Goal: Communication & Community: Share content

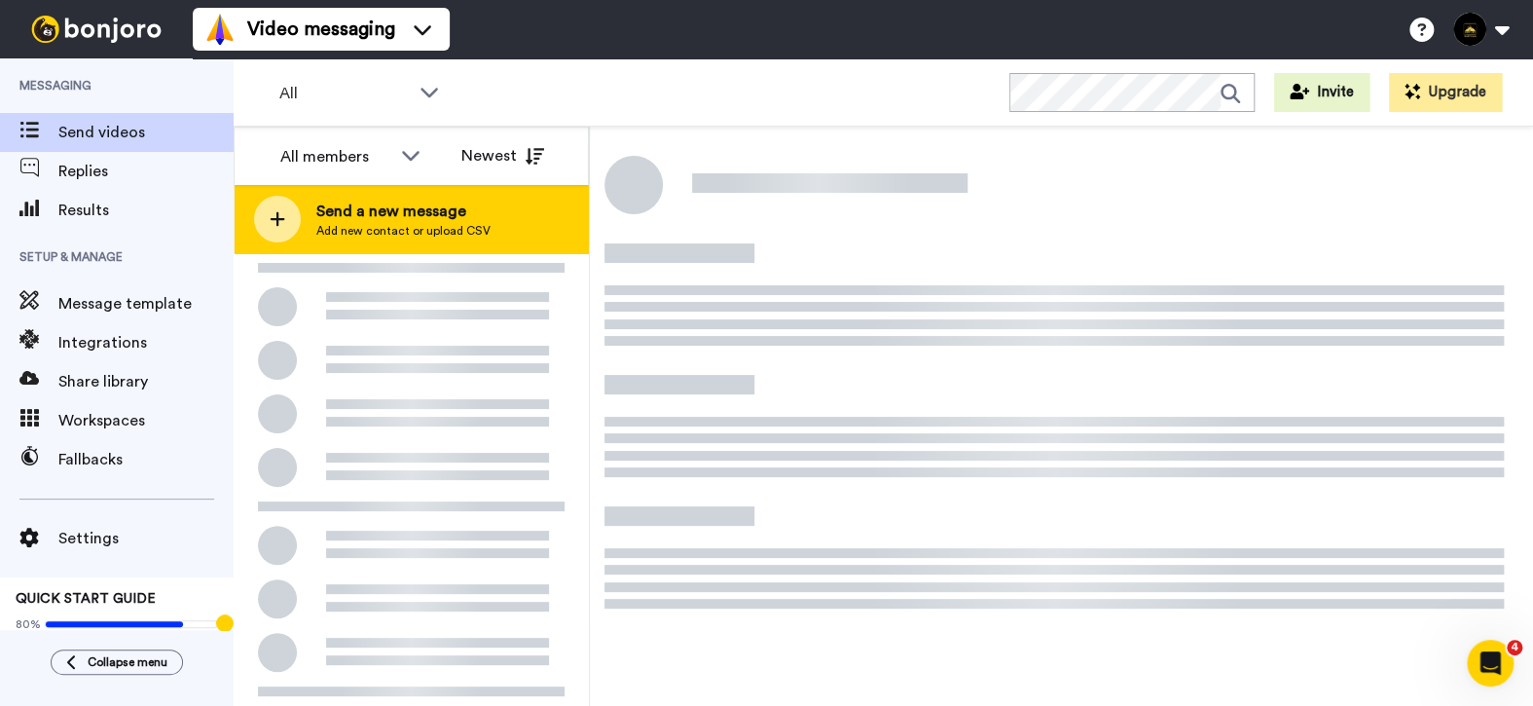
click at [318, 223] on span "Add new contact or upload CSV" at bounding box center [403, 231] width 174 height 16
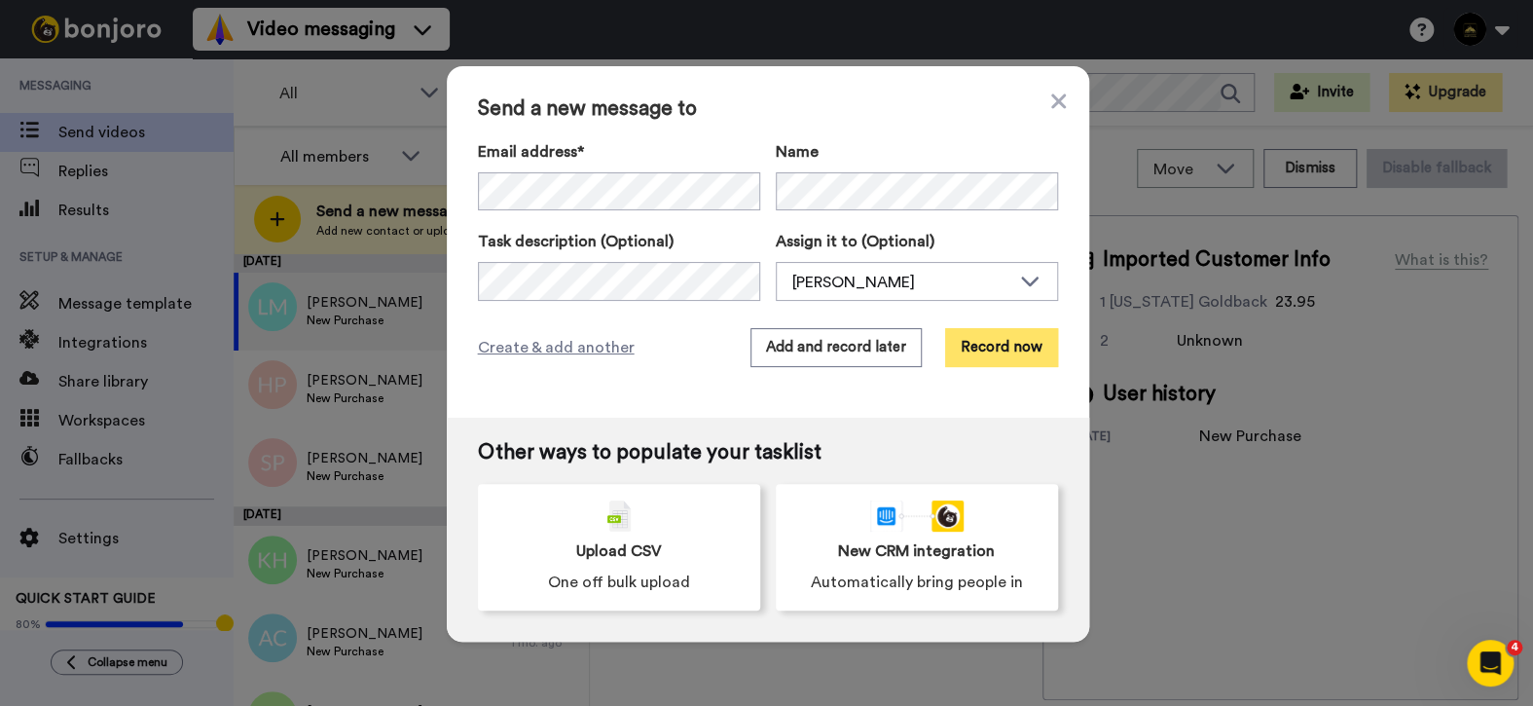
click at [995, 355] on button "Record now" at bounding box center [1001, 347] width 113 height 39
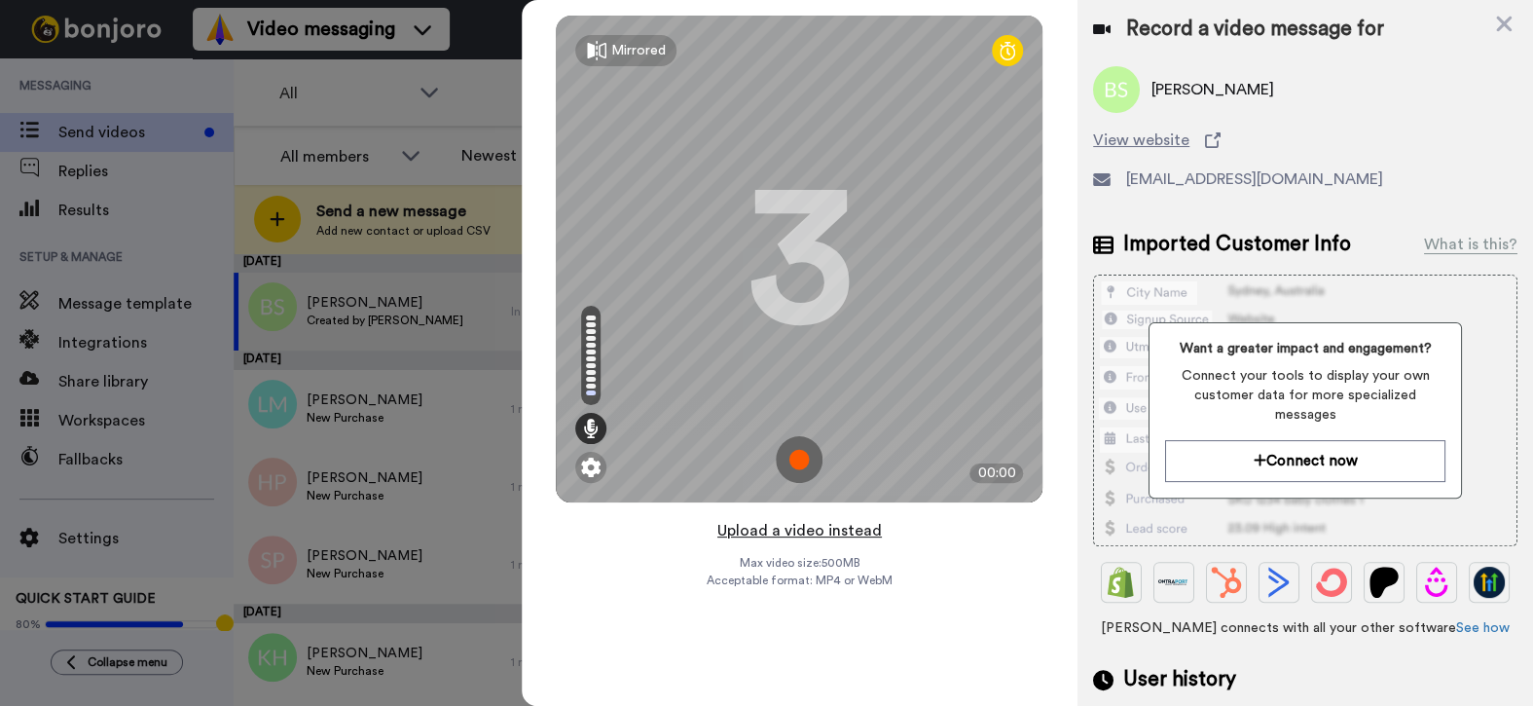
click at [809, 534] on button "Upload a video instead" at bounding box center [799, 530] width 176 height 25
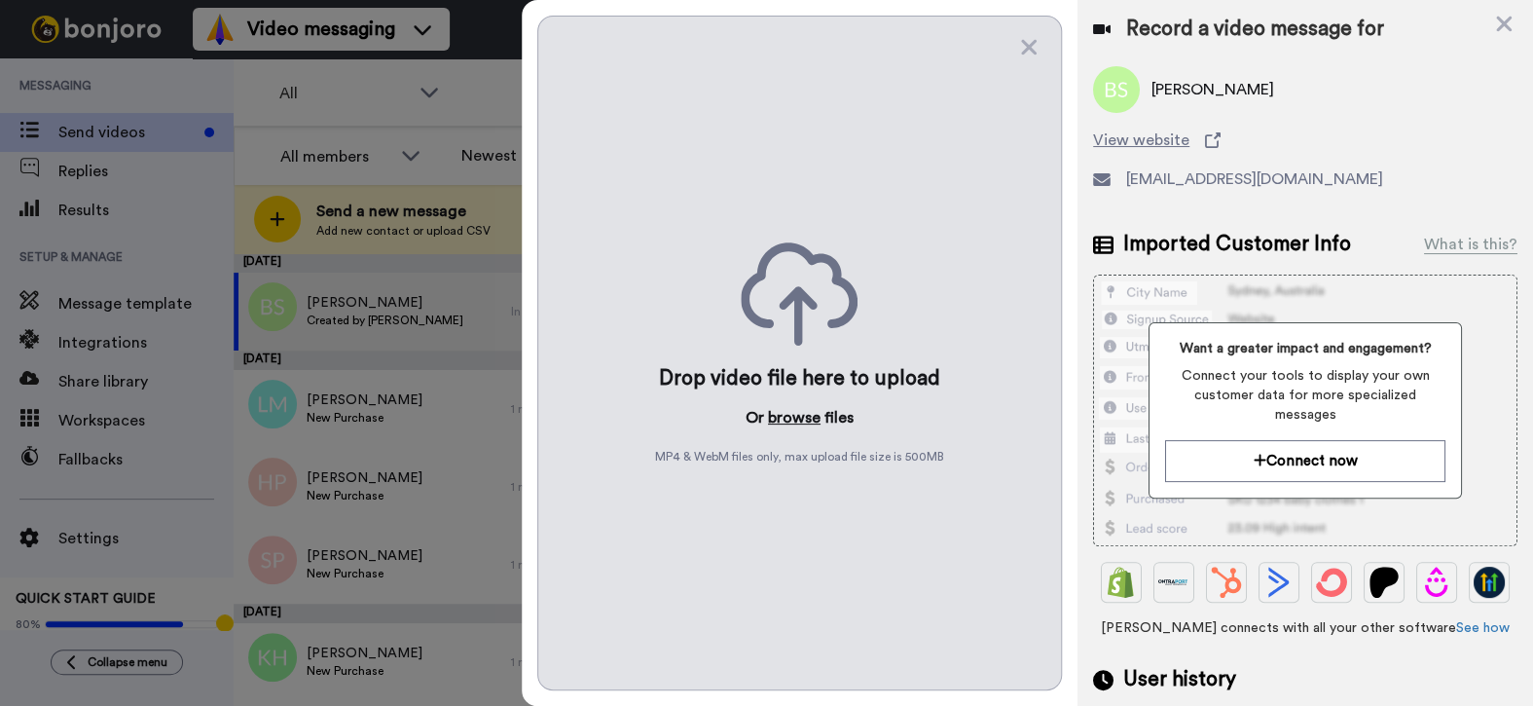
click at [778, 417] on button "browse" at bounding box center [794, 417] width 53 height 23
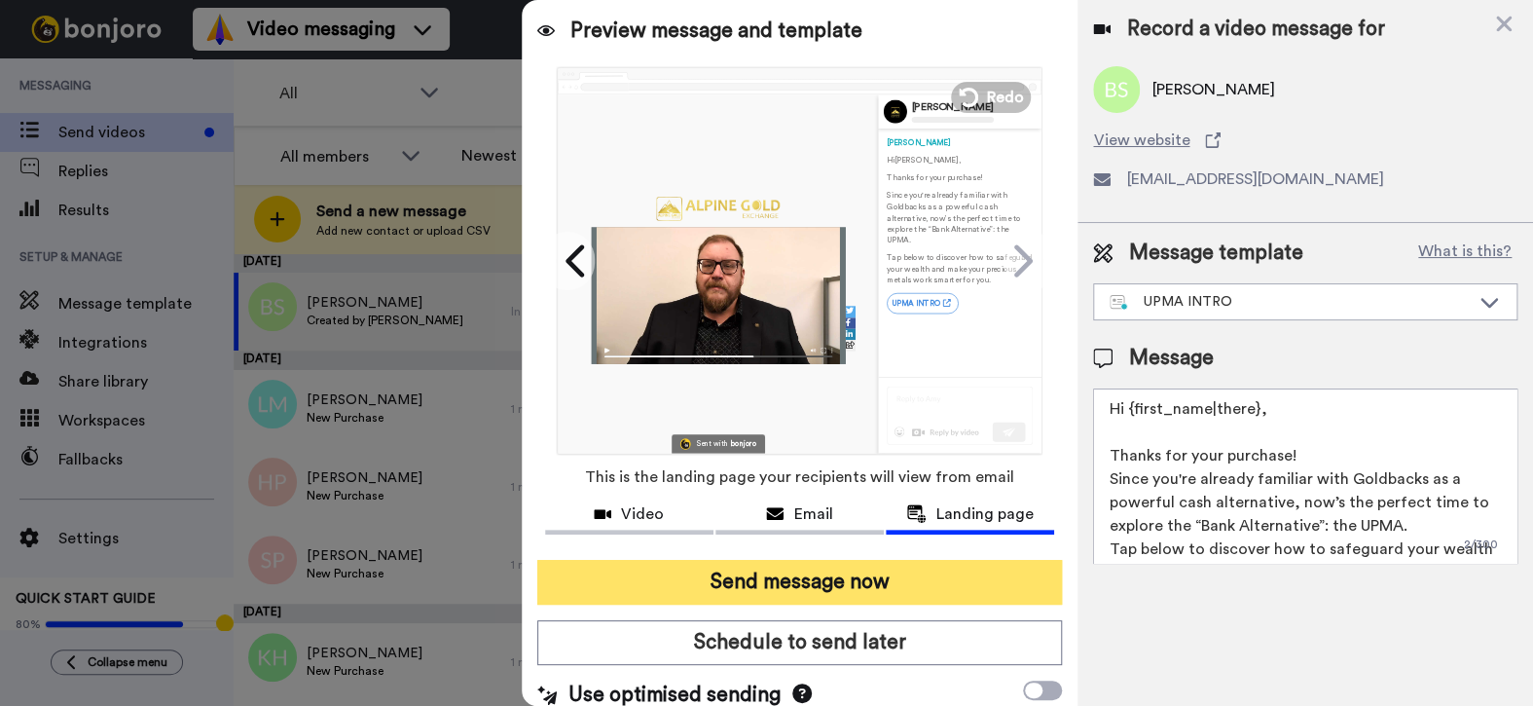
click at [799, 578] on button "Send message now" at bounding box center [799, 582] width 525 height 45
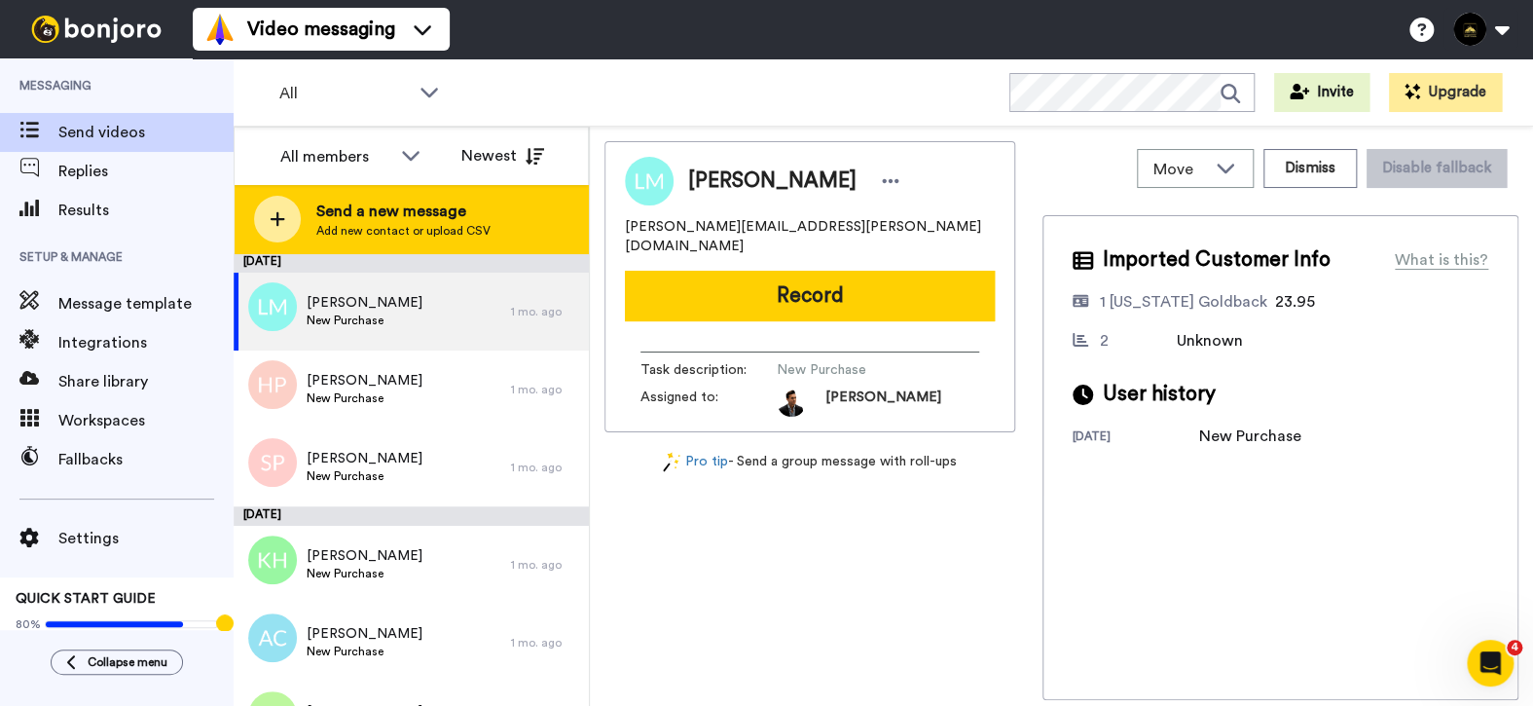
click at [407, 209] on span "Send a new message" at bounding box center [403, 210] width 174 height 23
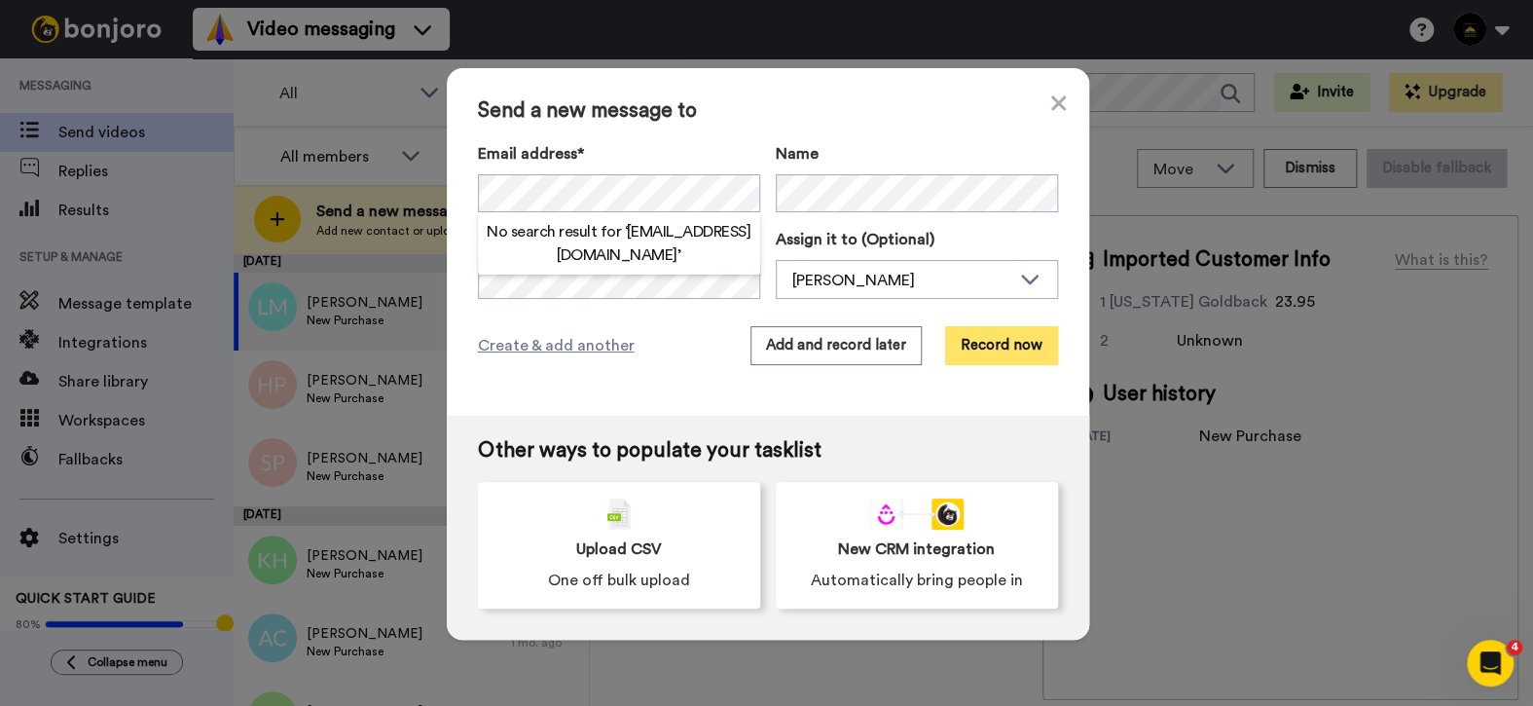
click at [1008, 350] on button "Record now" at bounding box center [1001, 345] width 113 height 39
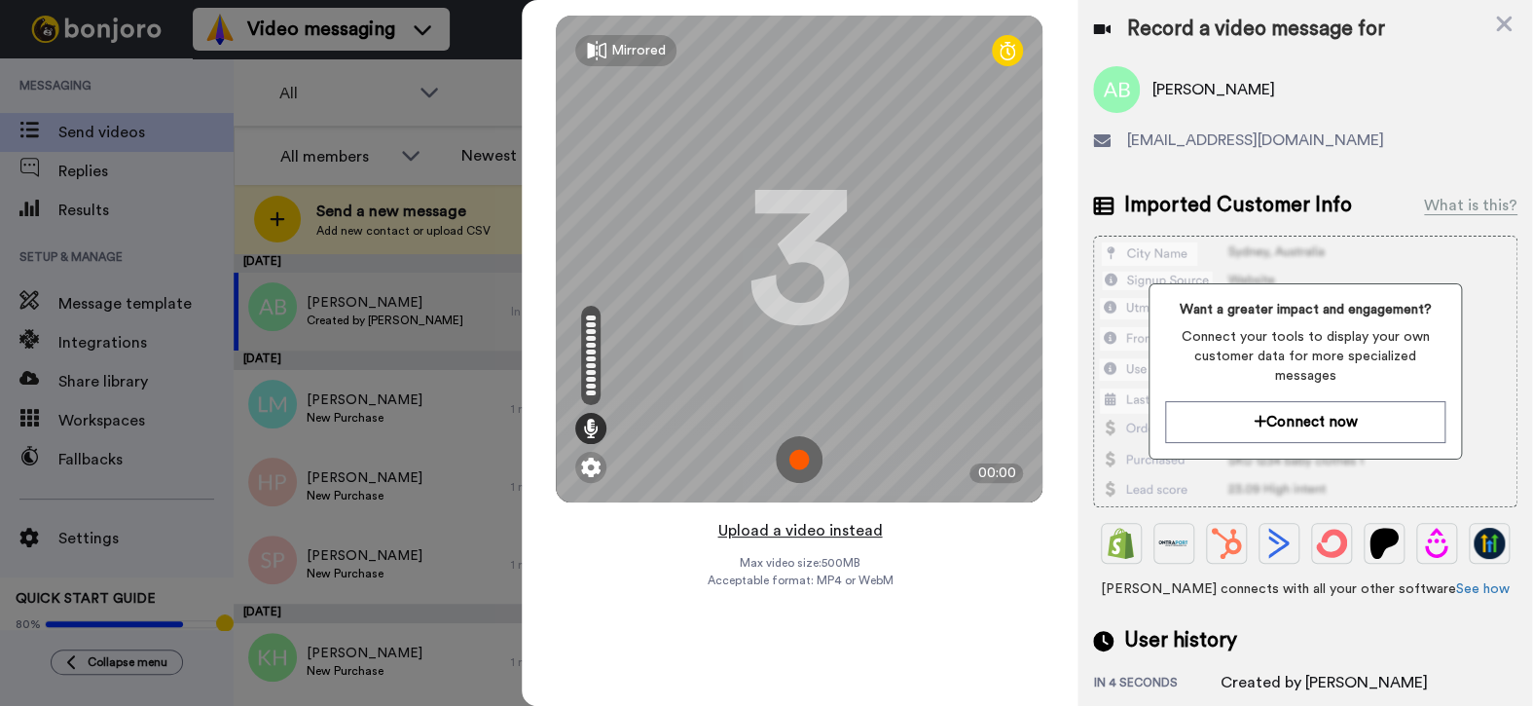
click at [791, 536] on button "Upload a video instead" at bounding box center [799, 530] width 176 height 25
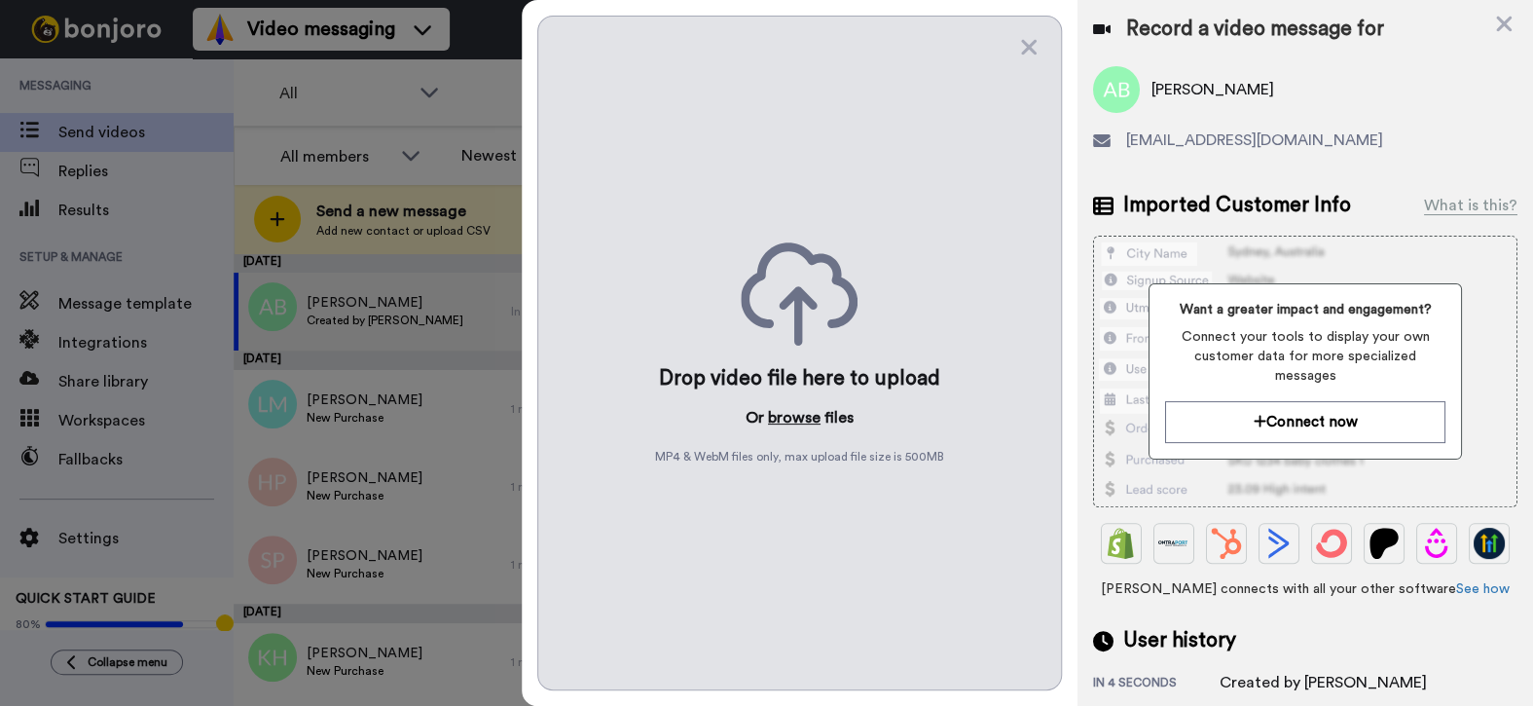
click at [791, 419] on button "browse" at bounding box center [794, 417] width 53 height 23
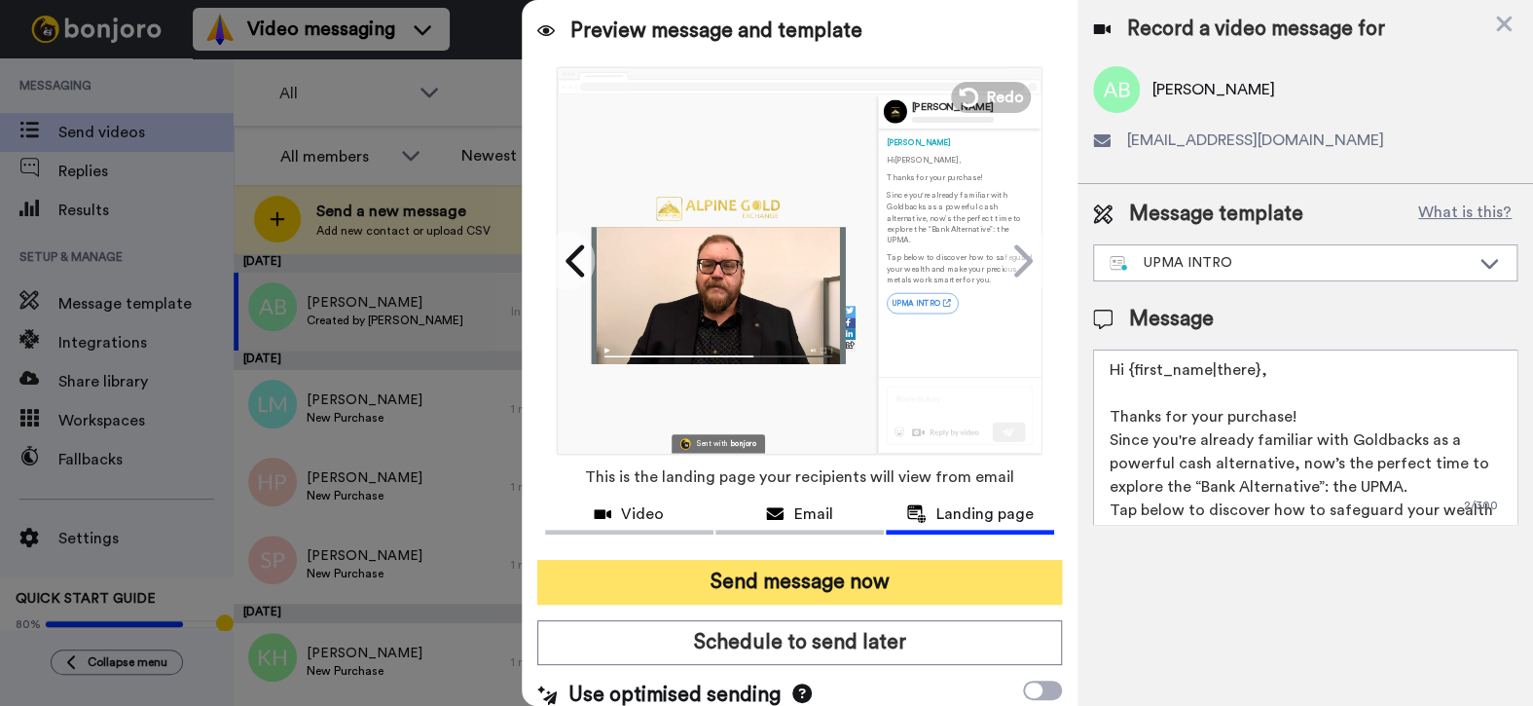
click at [845, 583] on button "Send message now" at bounding box center [799, 582] width 525 height 45
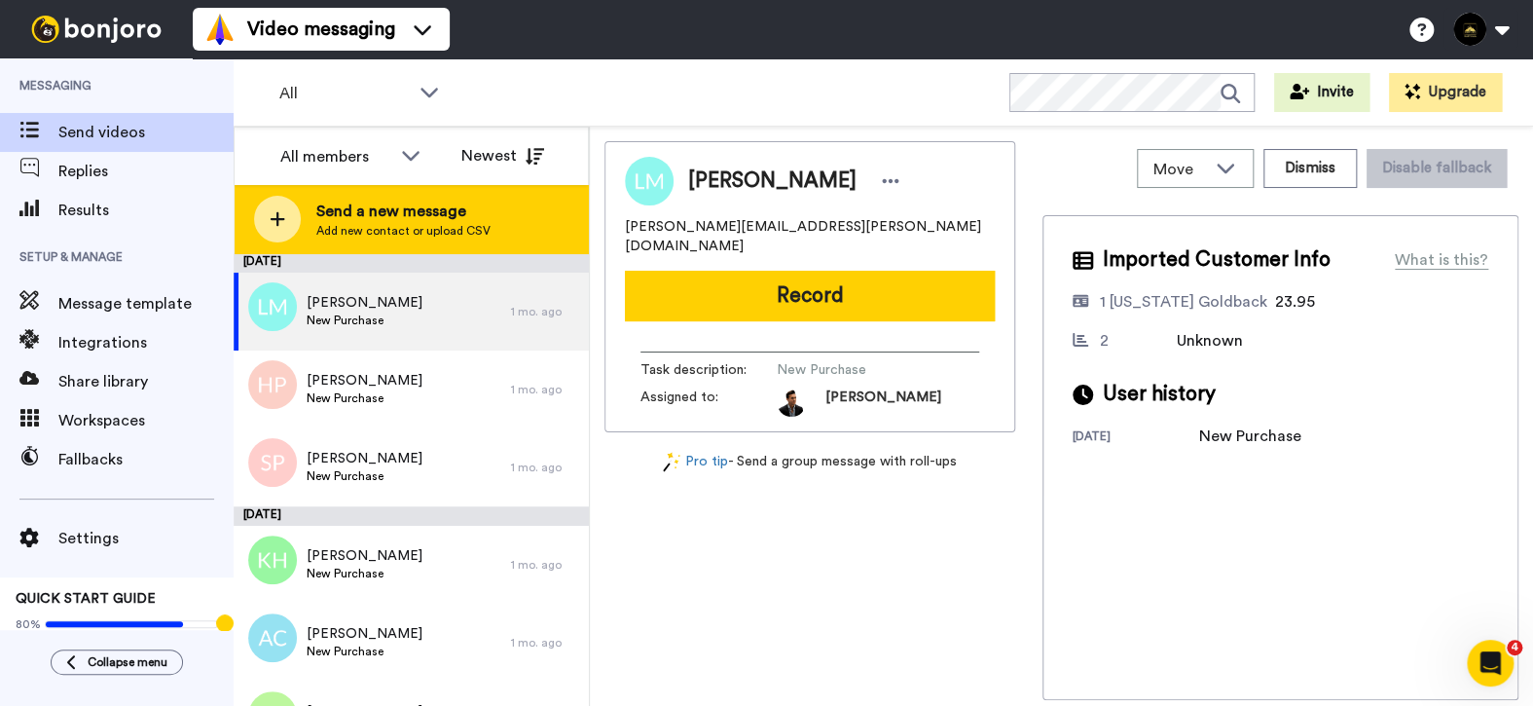
click at [293, 207] on div at bounding box center [277, 219] width 47 height 47
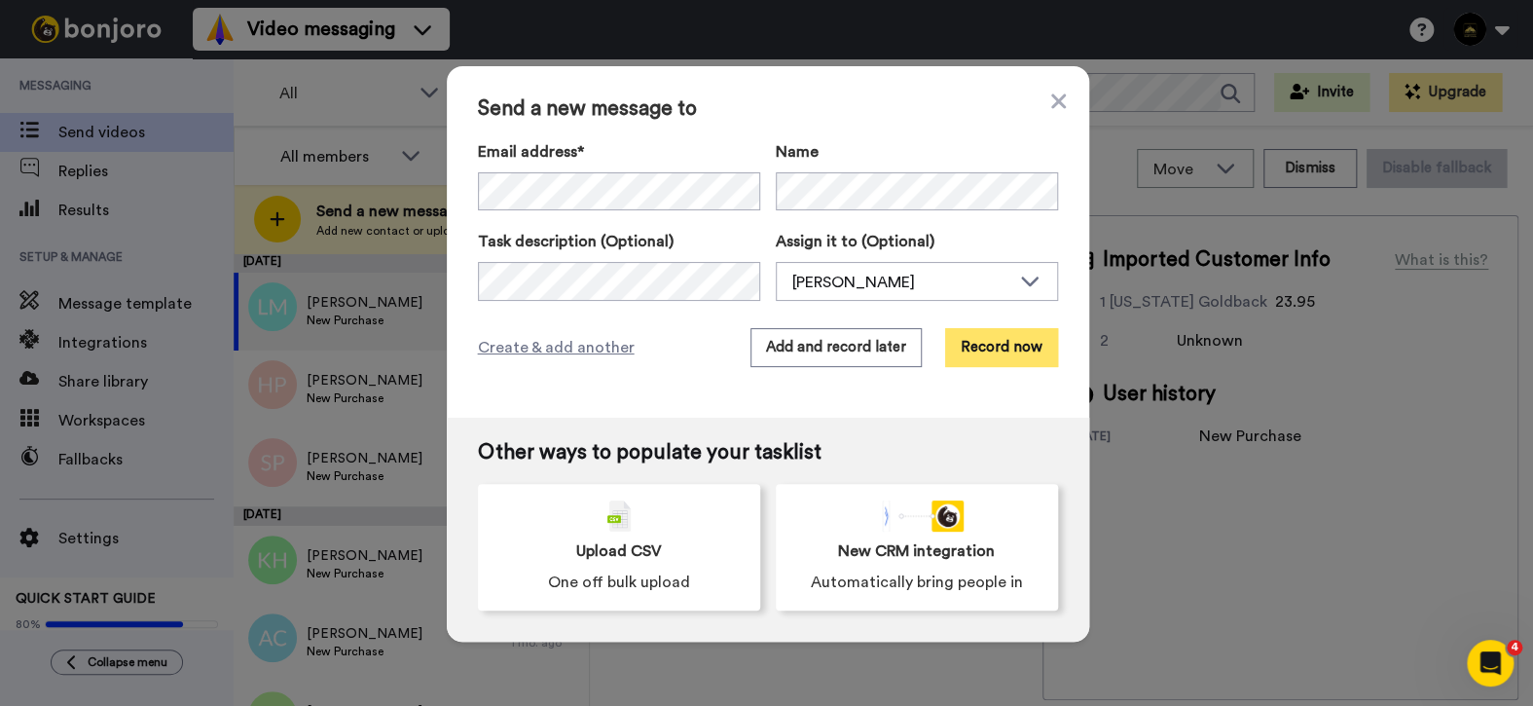
click at [980, 350] on button "Record now" at bounding box center [1001, 347] width 113 height 39
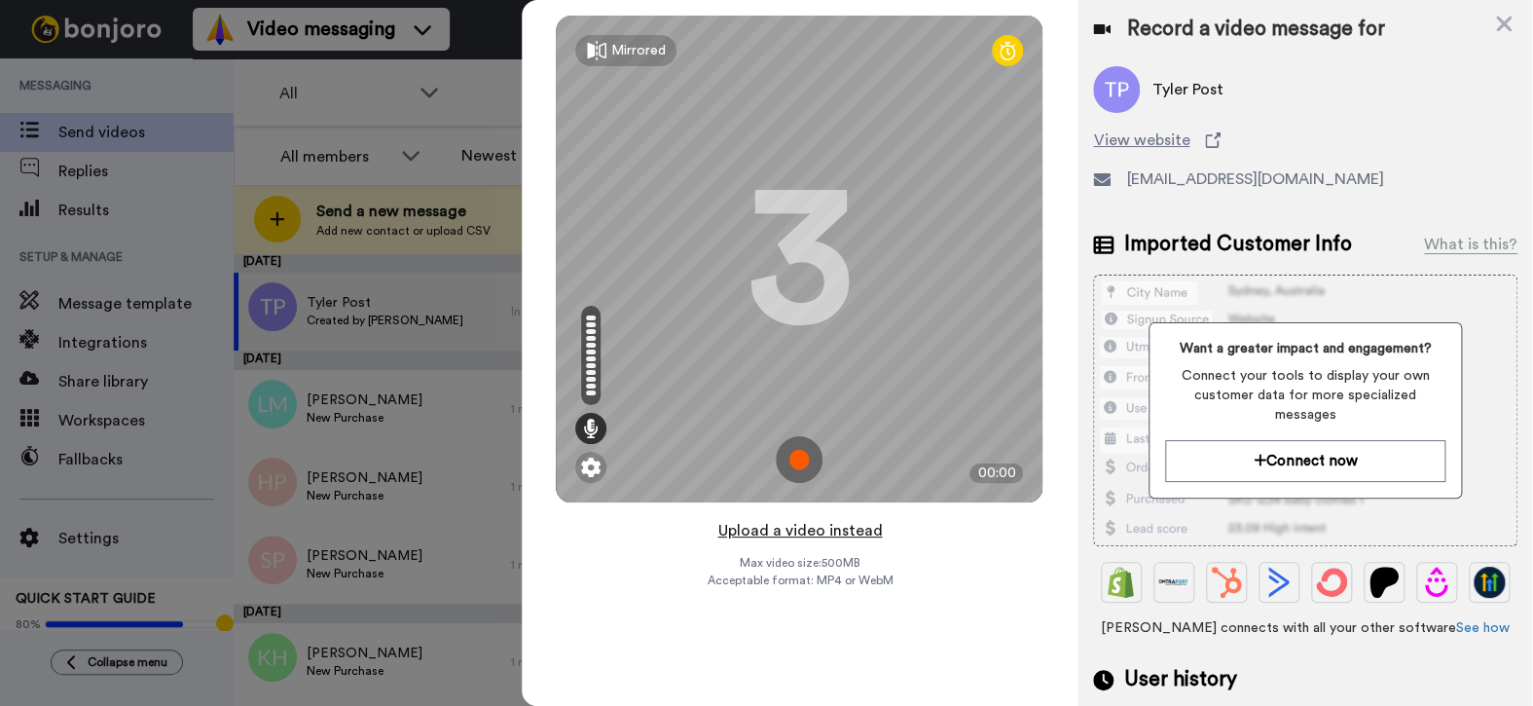
click at [750, 538] on button "Upload a video instead" at bounding box center [799, 530] width 176 height 25
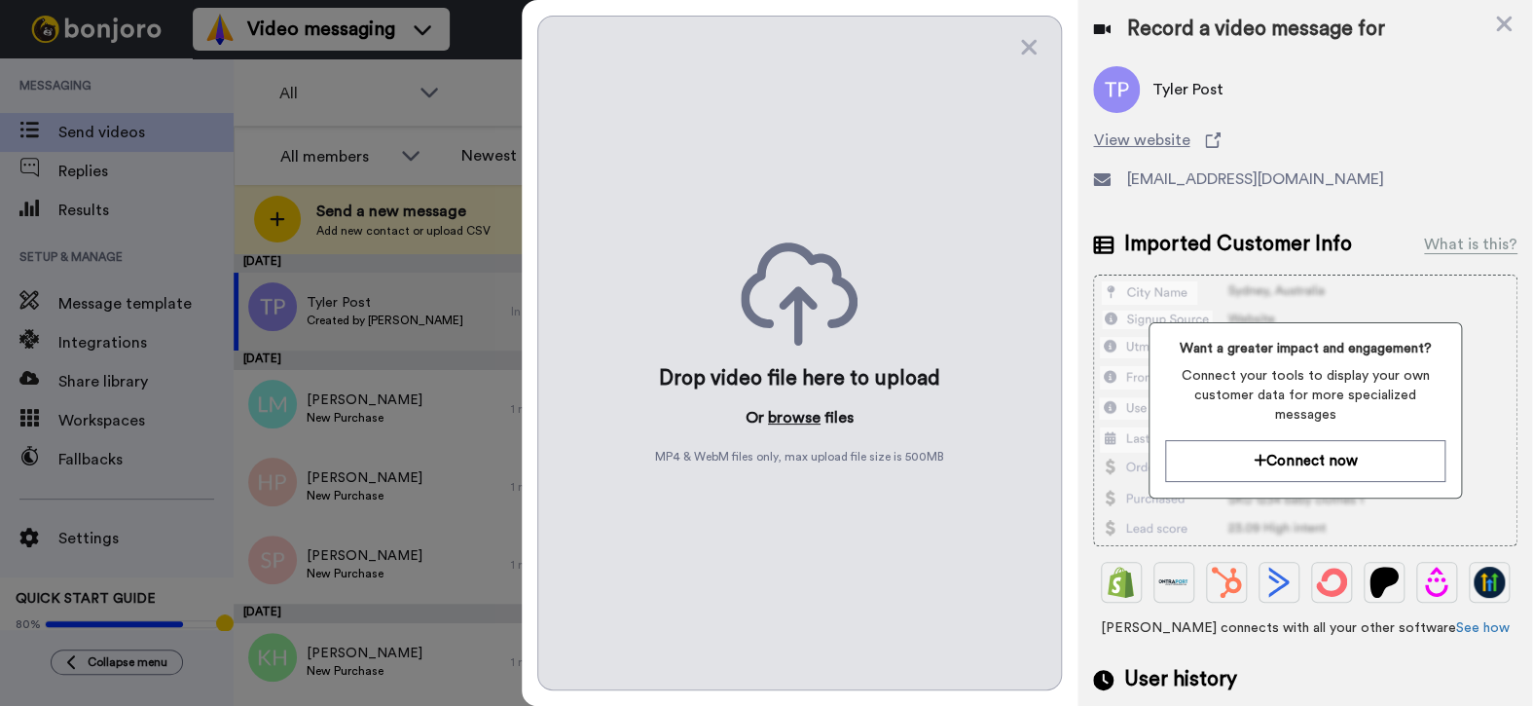
click at [790, 409] on button "browse" at bounding box center [794, 417] width 53 height 23
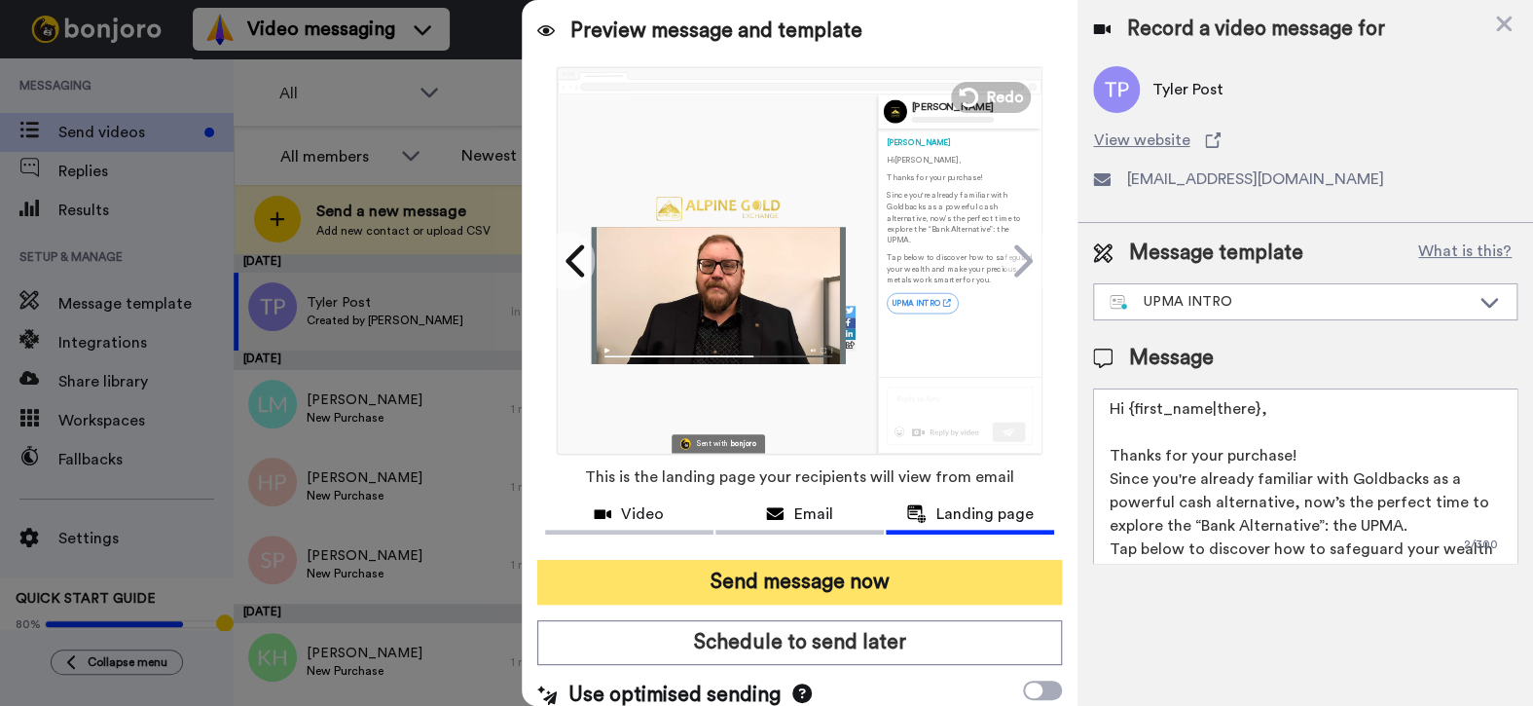
click at [853, 569] on button "Send message now" at bounding box center [799, 582] width 525 height 45
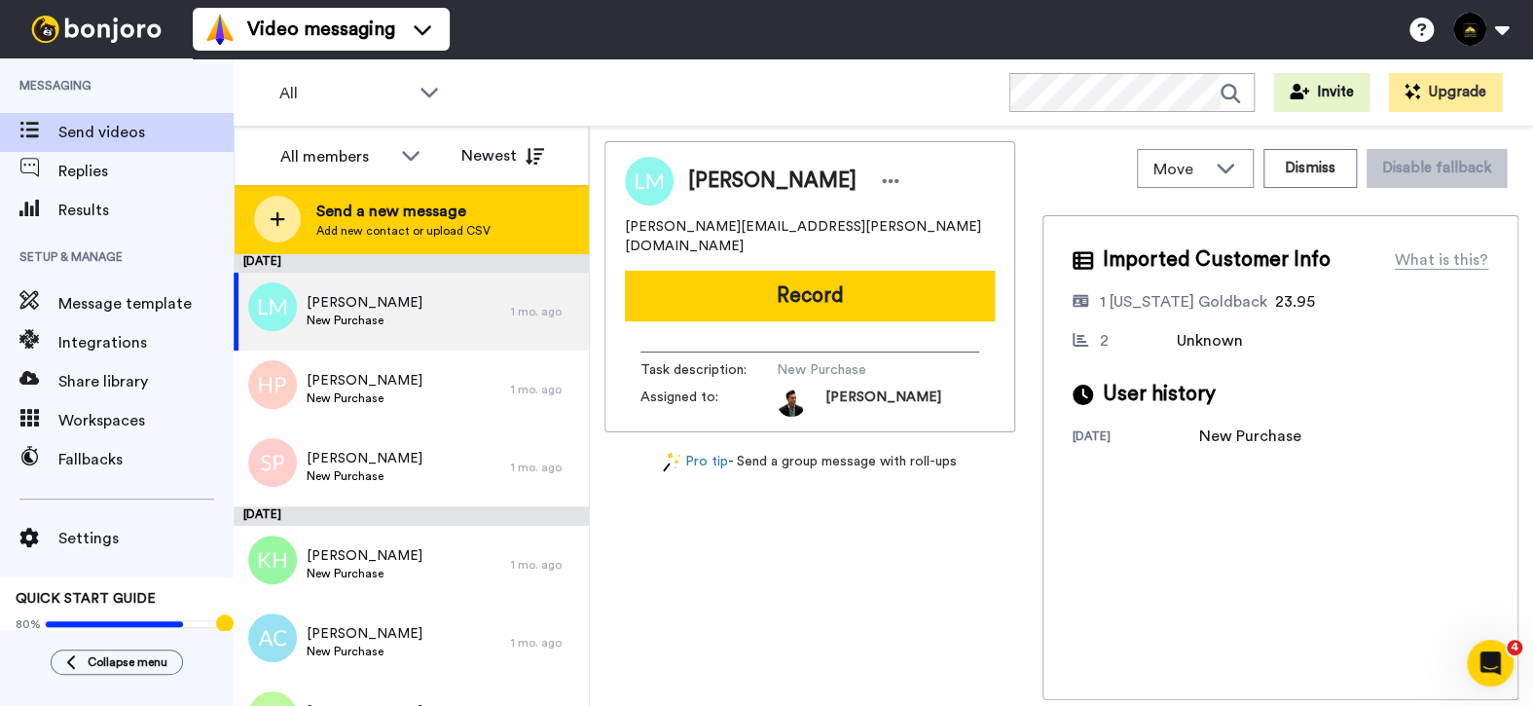
click at [384, 213] on span "Send a new message" at bounding box center [403, 210] width 174 height 23
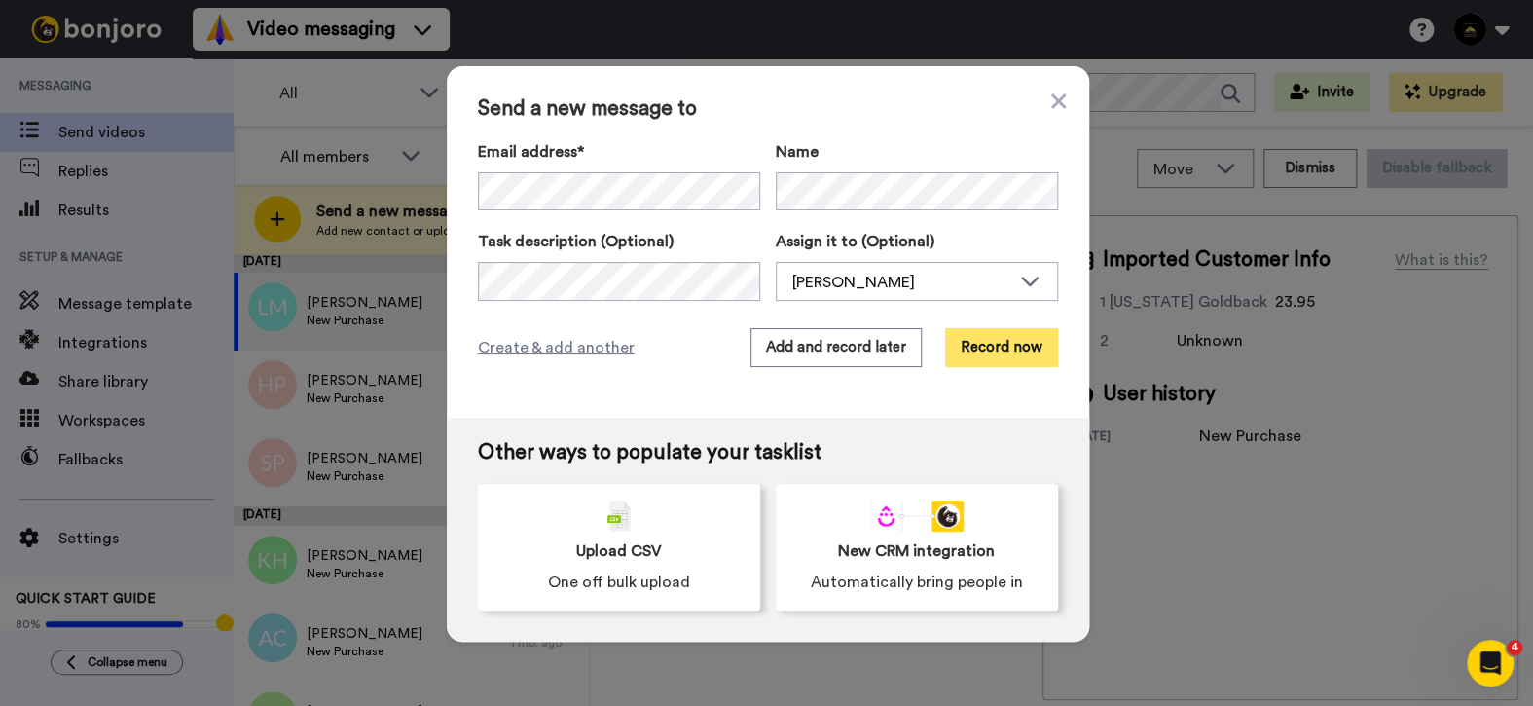
click at [980, 345] on button "Record now" at bounding box center [1001, 347] width 113 height 39
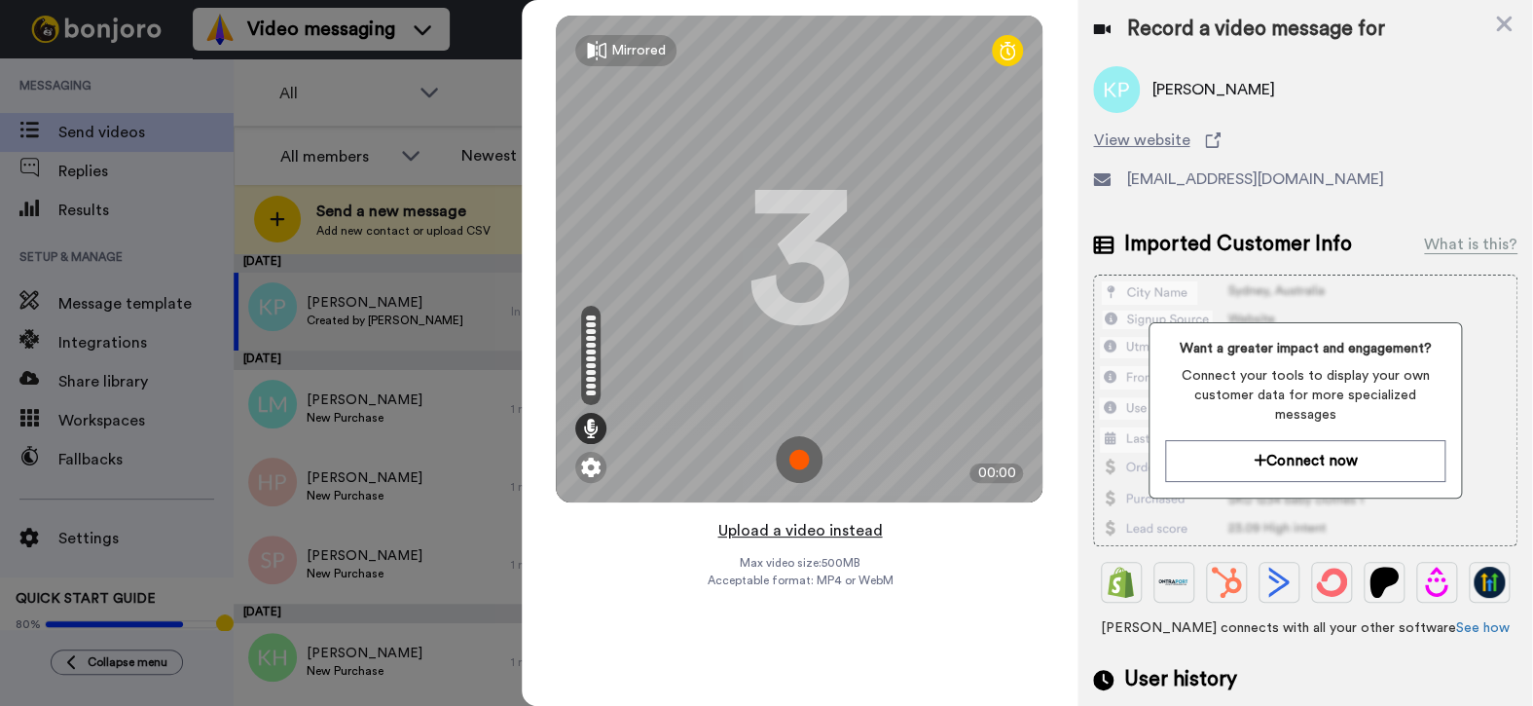
click at [796, 530] on button "Upload a video instead" at bounding box center [799, 530] width 176 height 25
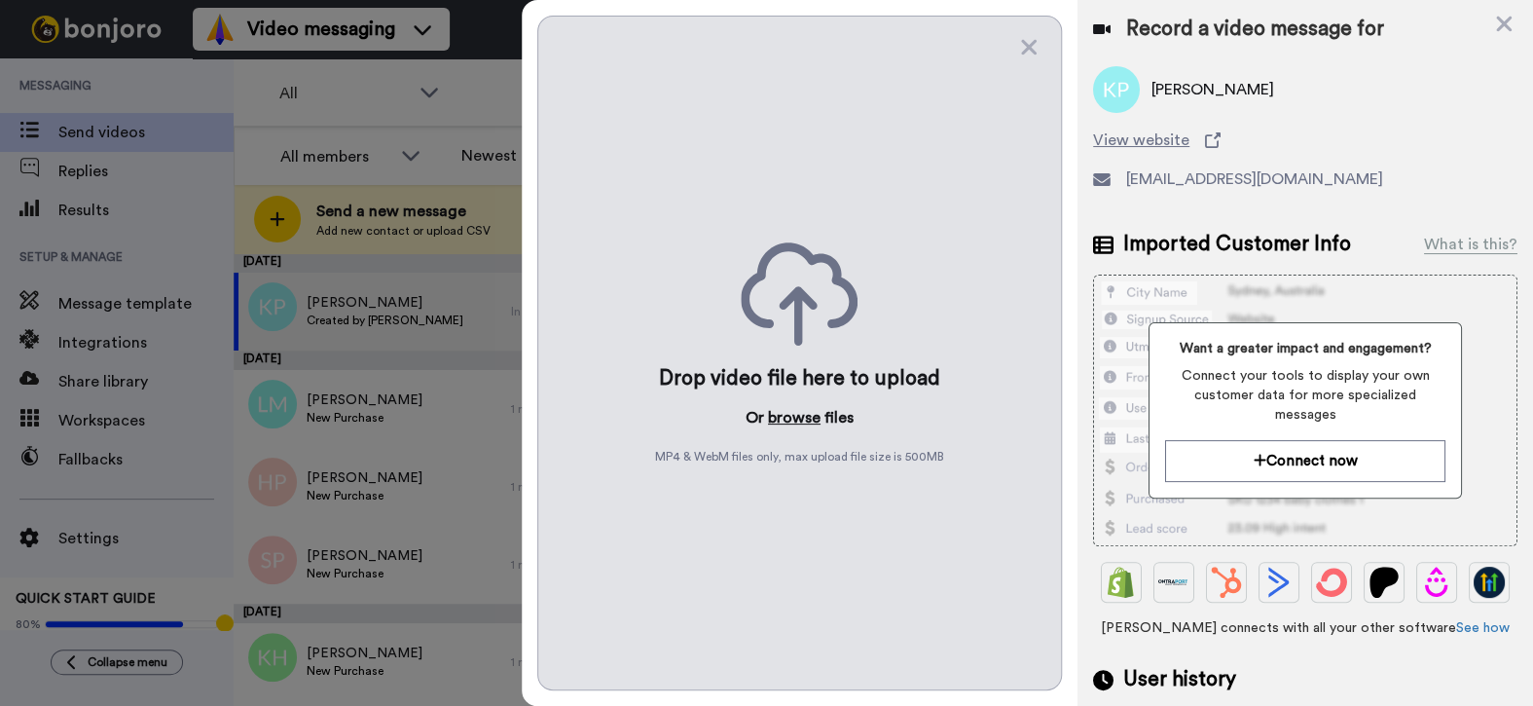
click at [796, 412] on button "browse" at bounding box center [794, 417] width 53 height 23
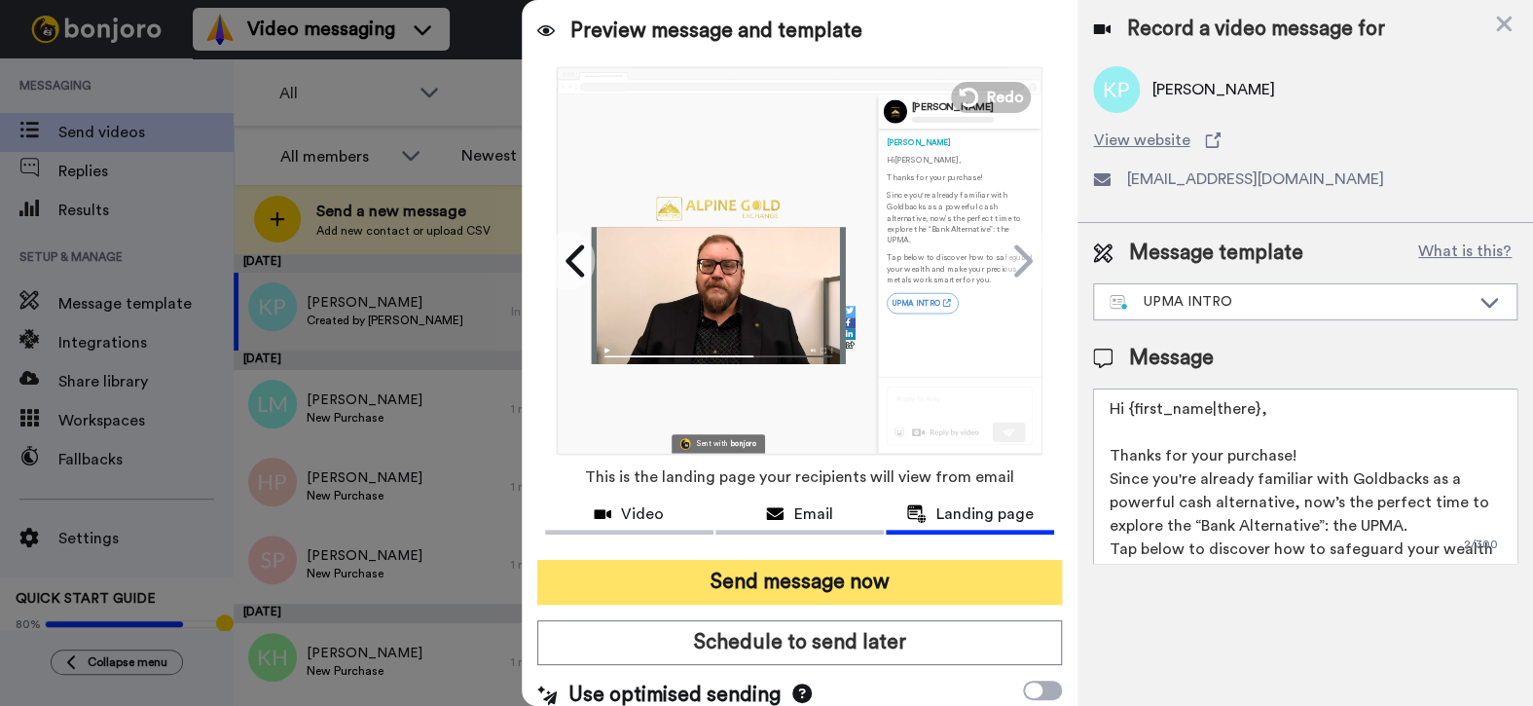
click at [794, 587] on button "Send message now" at bounding box center [799, 582] width 525 height 45
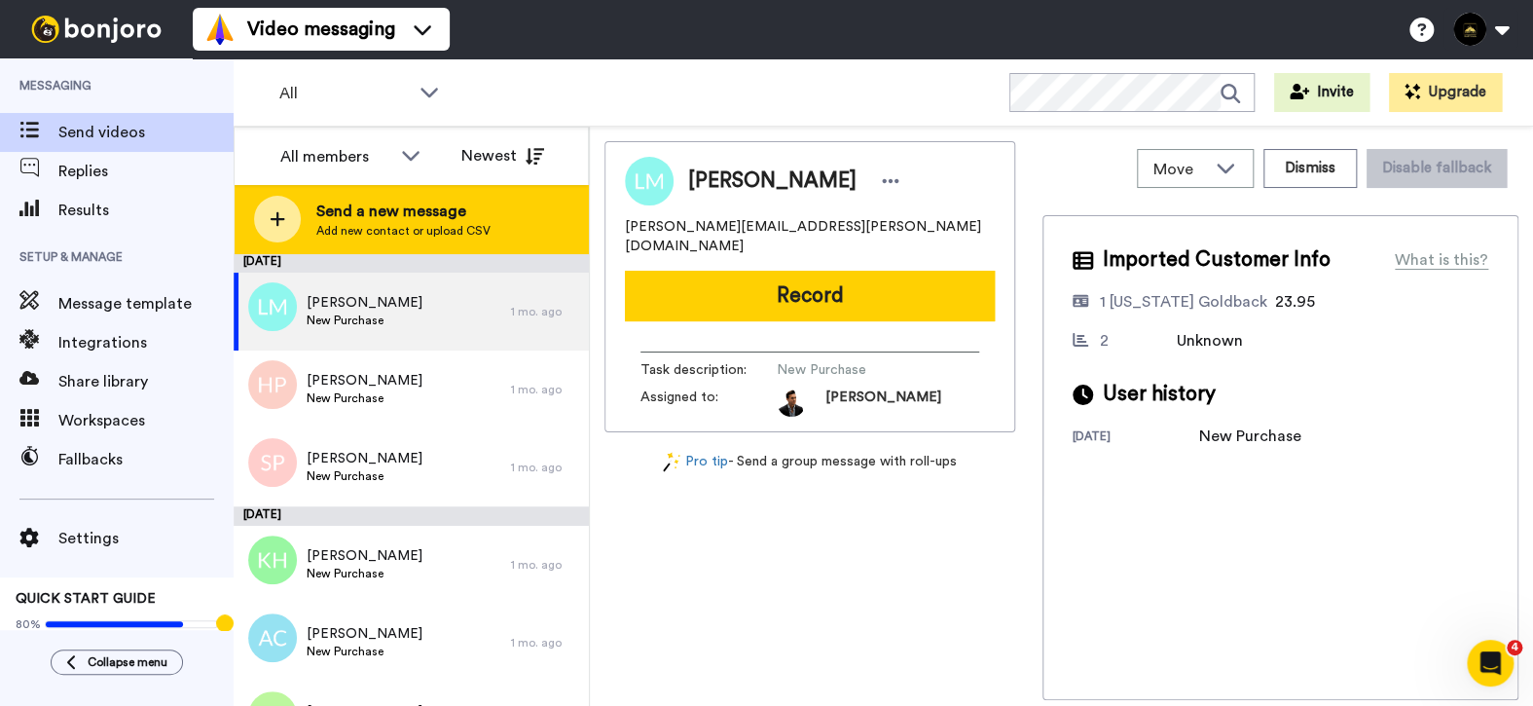
click at [464, 201] on span "Send a new message" at bounding box center [403, 210] width 174 height 23
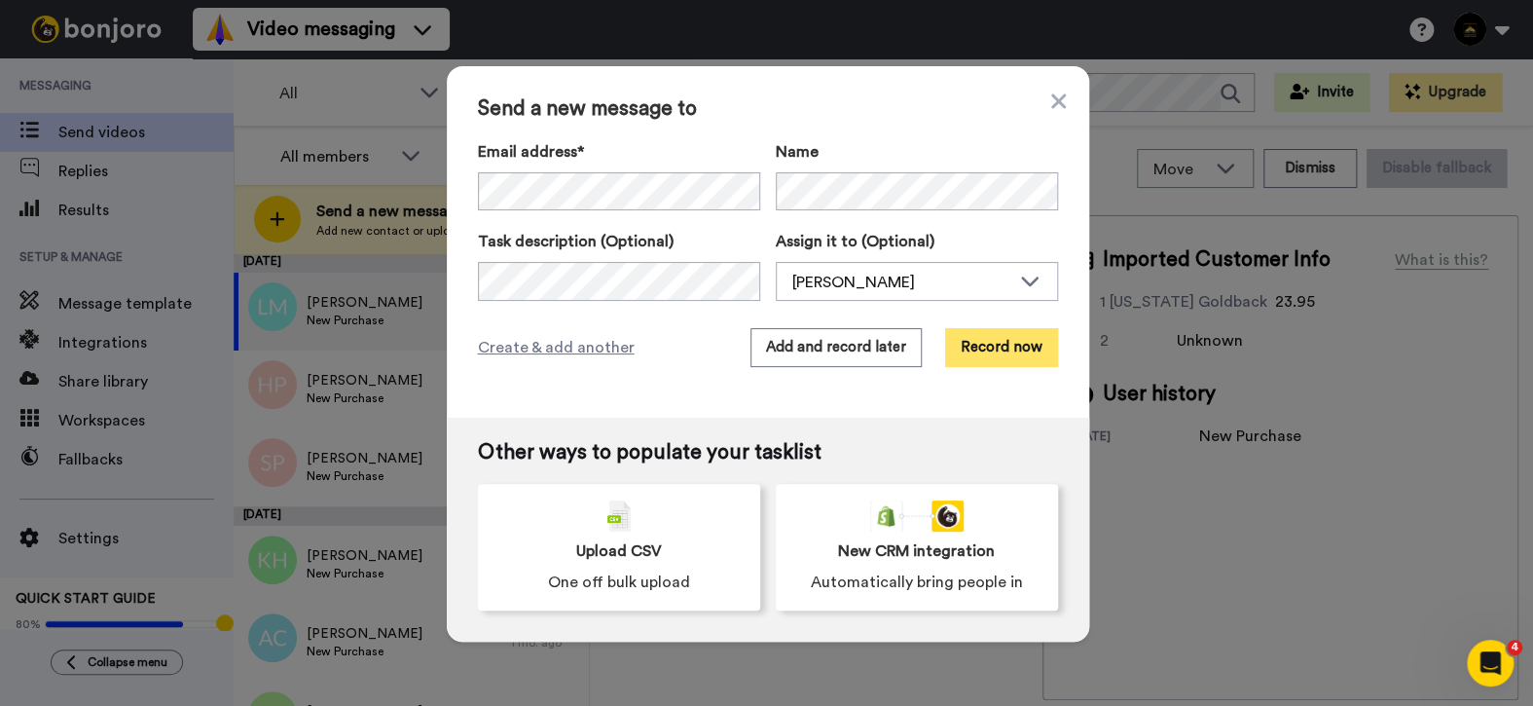
click at [1012, 353] on button "Record now" at bounding box center [1001, 347] width 113 height 39
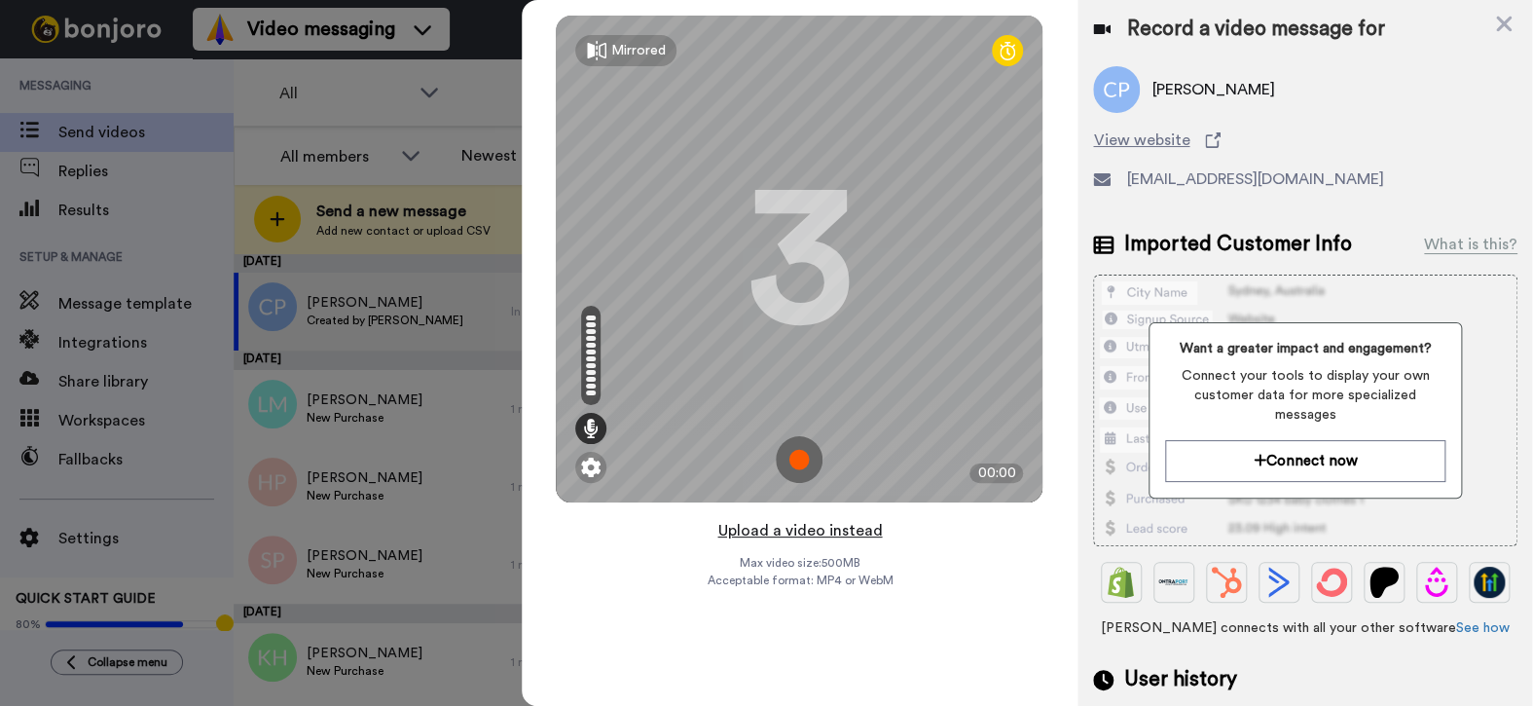
click at [827, 527] on button "Upload a video instead" at bounding box center [799, 530] width 176 height 25
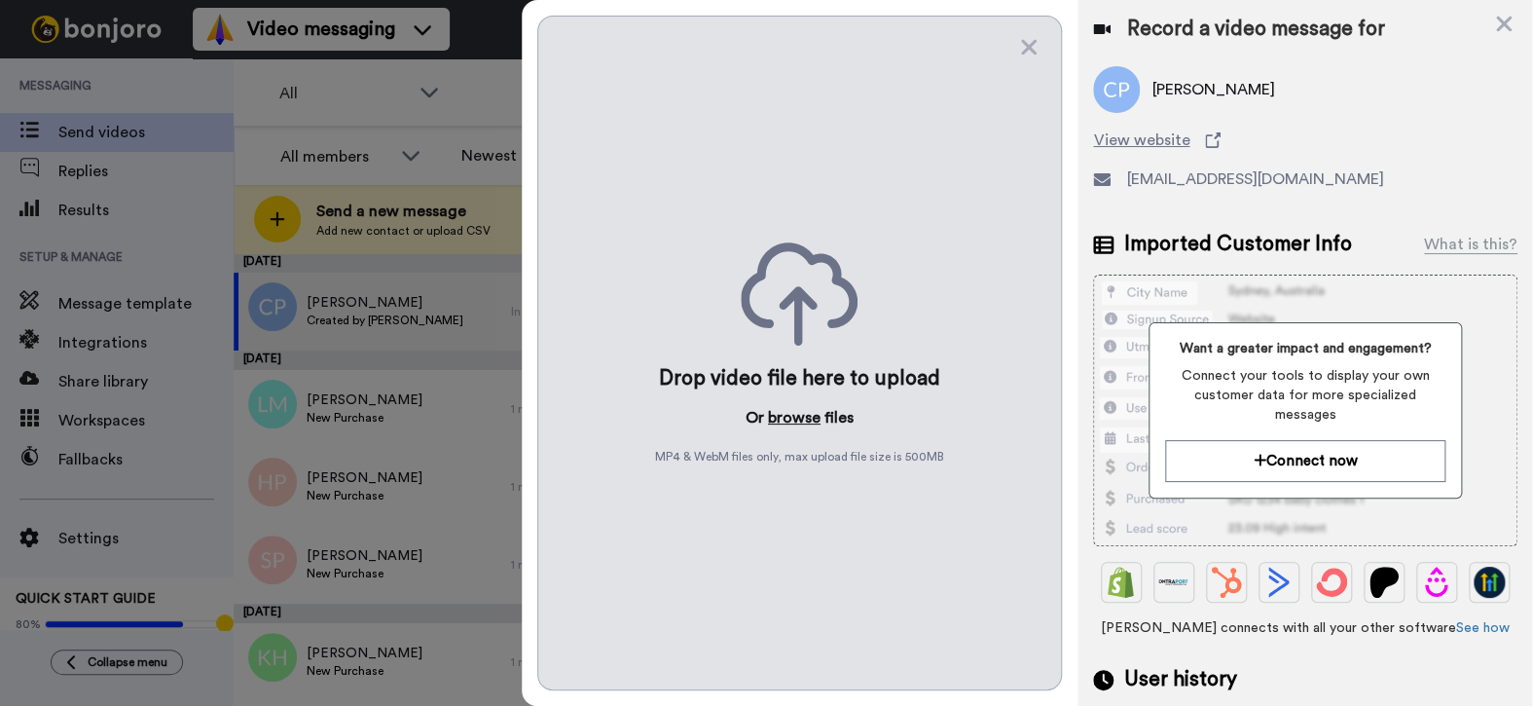
click at [798, 412] on button "browse" at bounding box center [794, 417] width 53 height 23
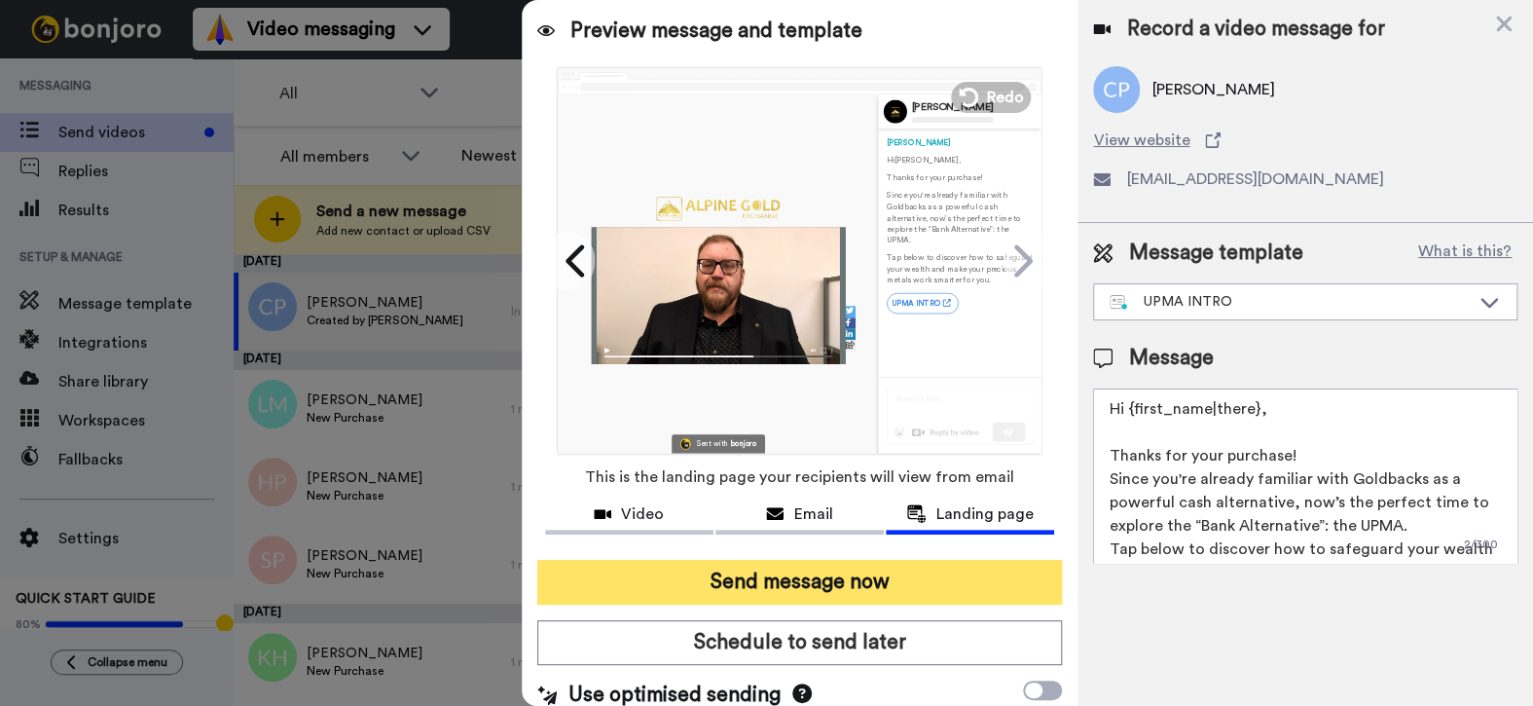
click at [779, 572] on button "Send message now" at bounding box center [799, 582] width 525 height 45
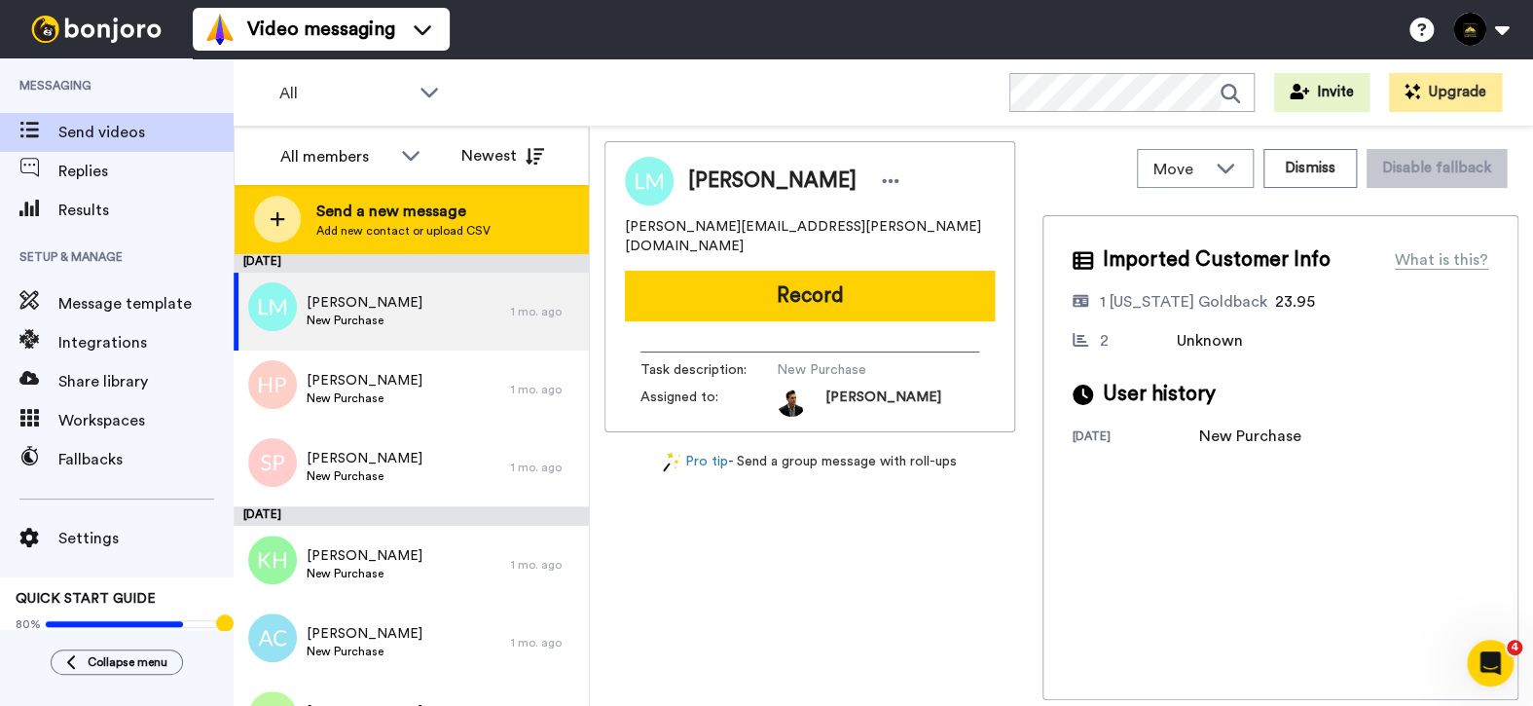
click at [295, 216] on div at bounding box center [277, 219] width 47 height 47
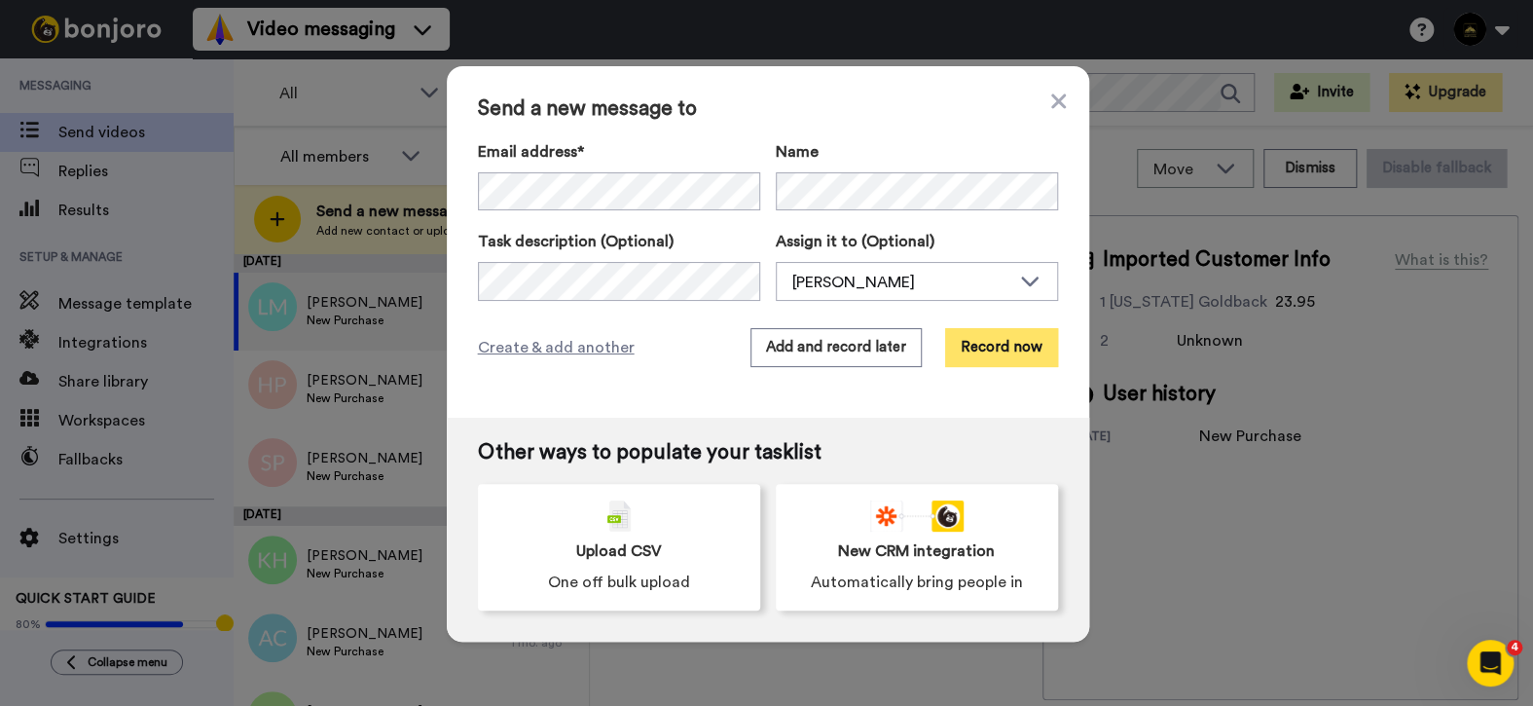
click at [986, 354] on button "Record now" at bounding box center [1001, 347] width 113 height 39
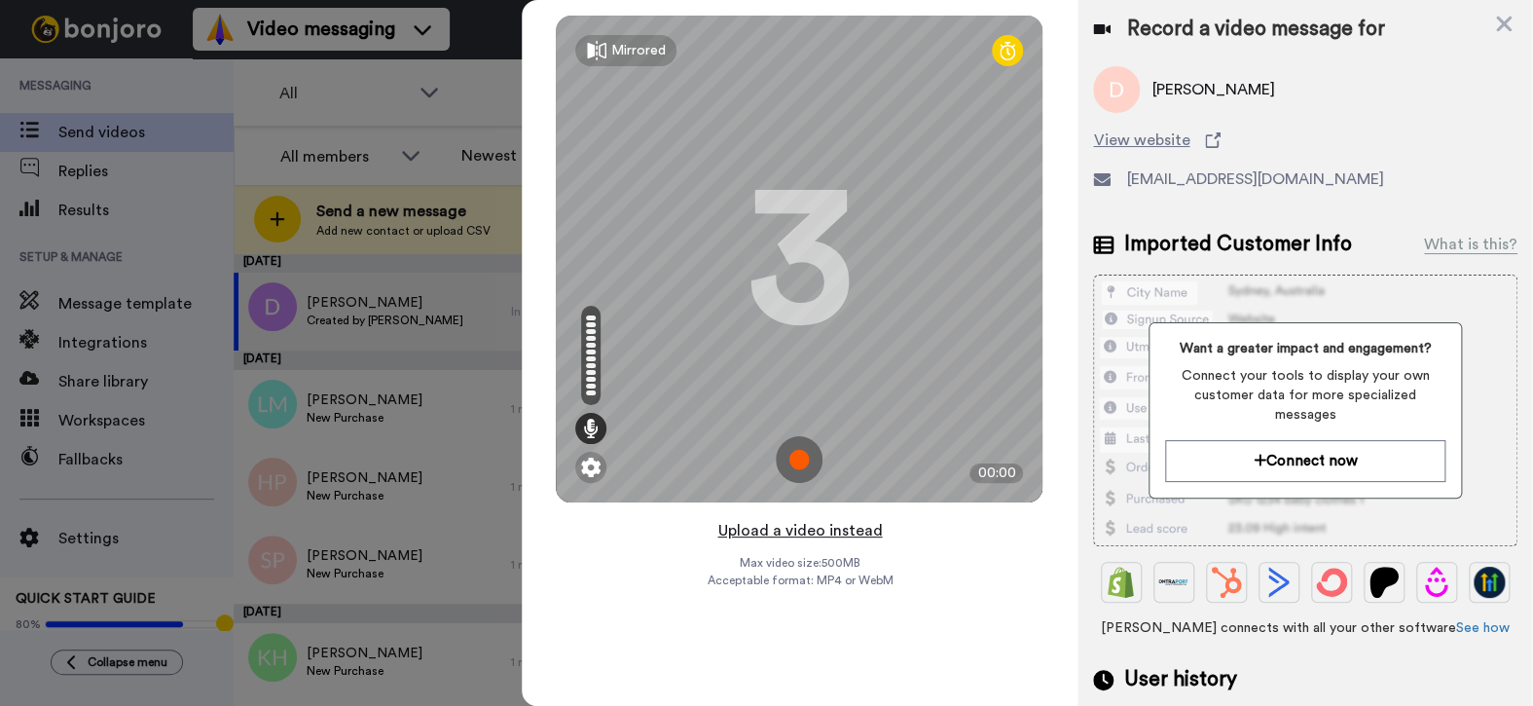
click at [808, 531] on button "Upload a video instead" at bounding box center [799, 530] width 176 height 25
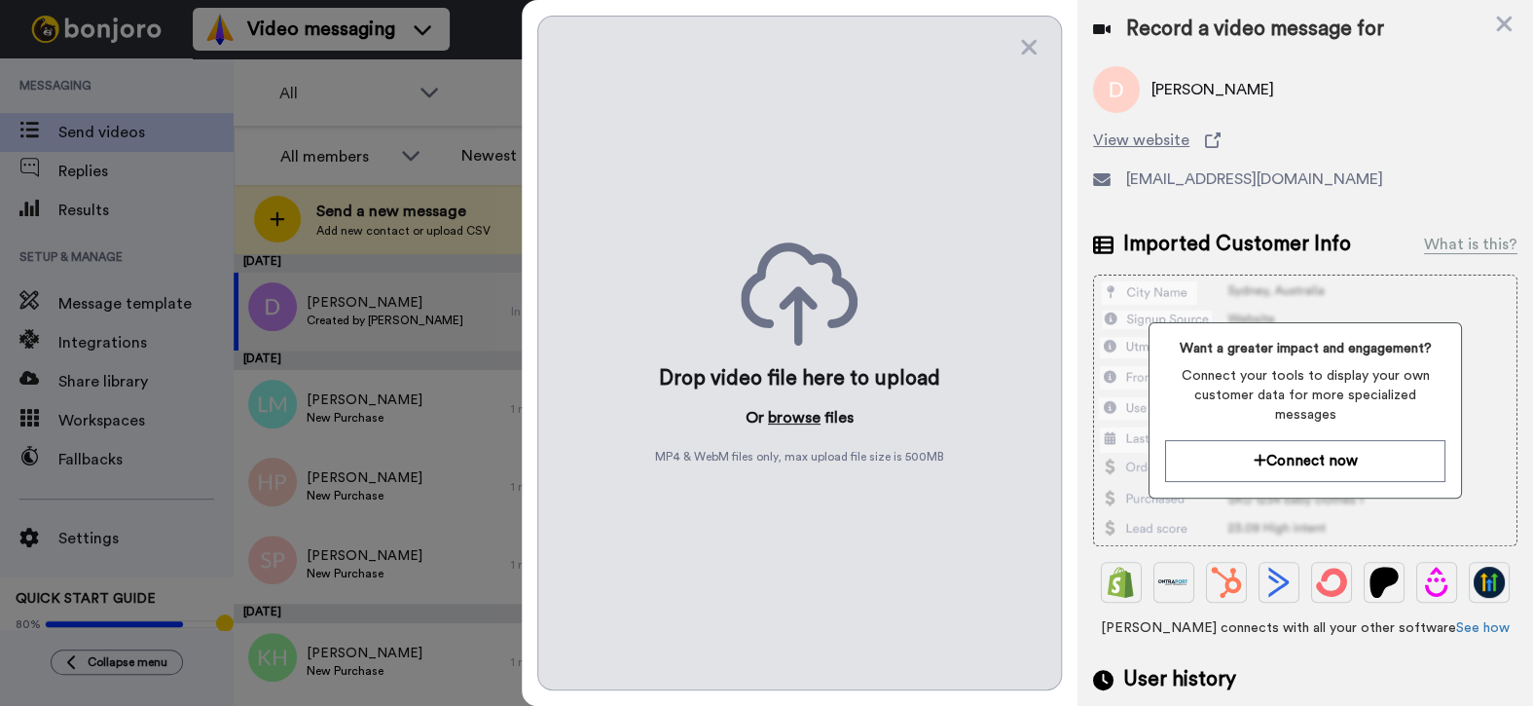
click at [795, 410] on button "browse" at bounding box center [794, 417] width 53 height 23
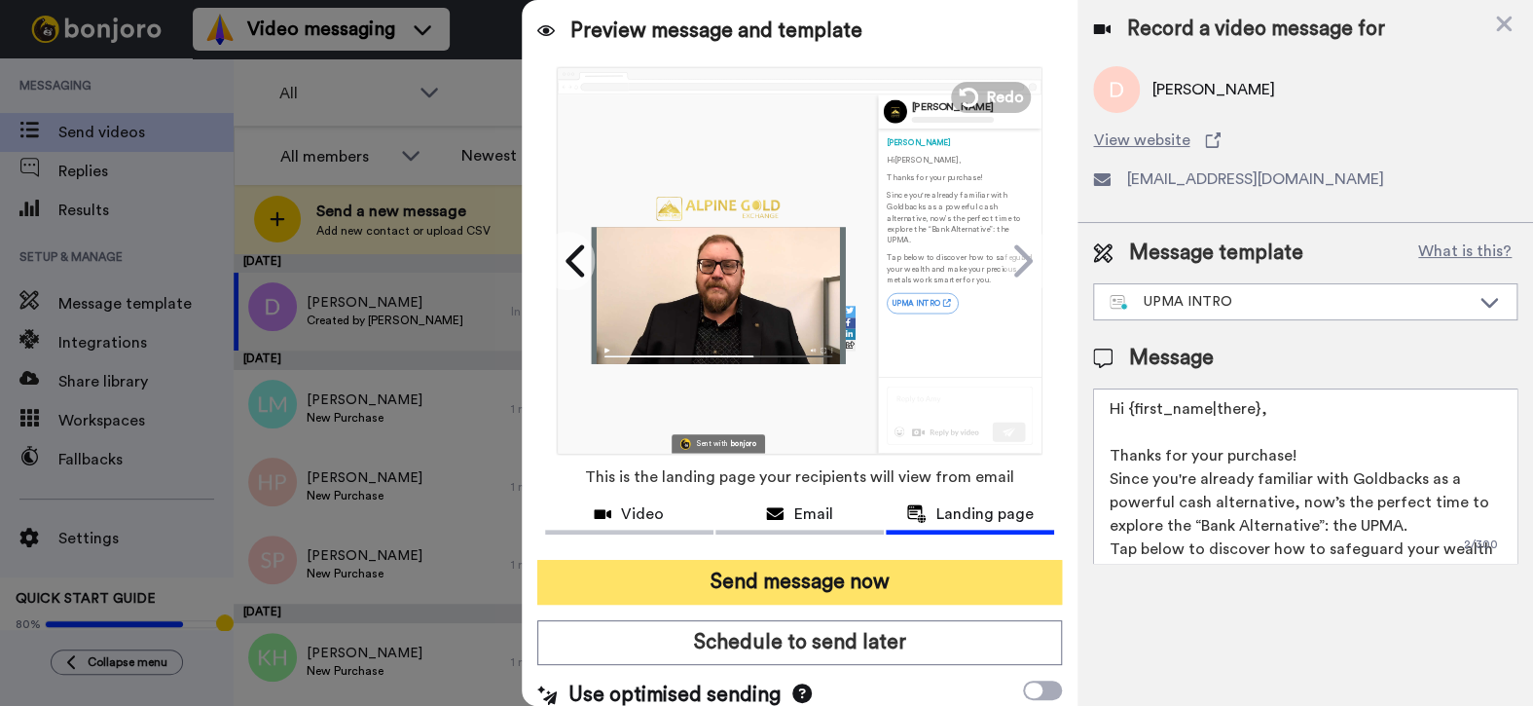
click at [664, 569] on button "Send message now" at bounding box center [799, 582] width 525 height 45
